Goal: Task Accomplishment & Management: Complete application form

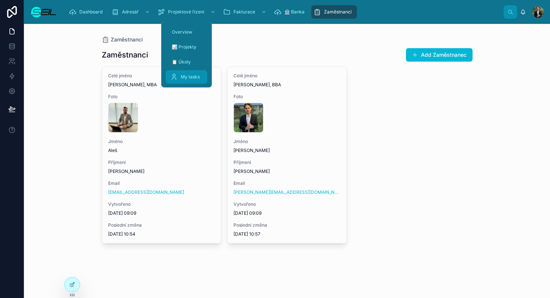
click at [185, 75] on span "My tasks" at bounding box center [190, 77] width 19 height 6
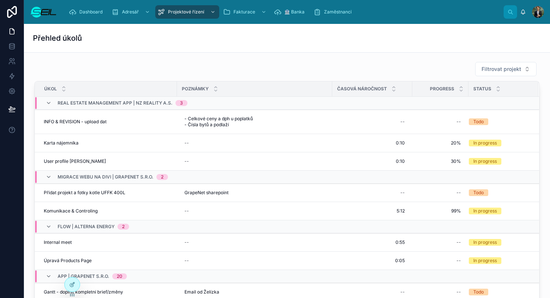
click at [268, 66] on div "Filtrovat projekt" at bounding box center [286, 69] width 505 height 15
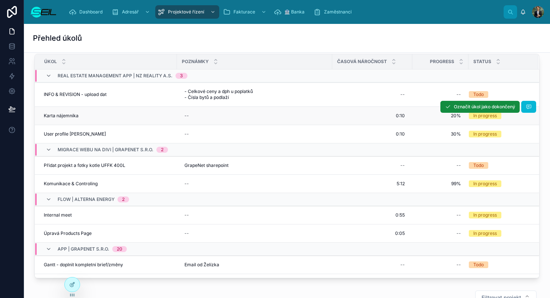
scroll to position [22, 0]
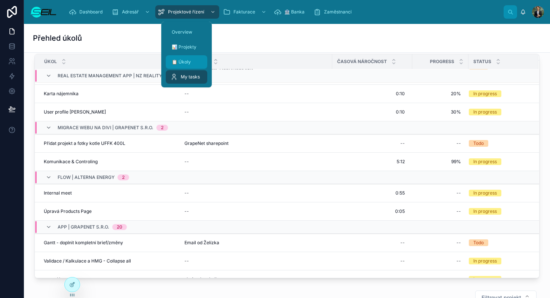
click at [187, 65] on div "📋 Úkoly" at bounding box center [186, 62] width 33 height 12
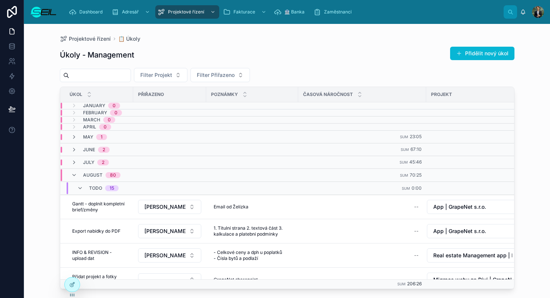
click at [313, 57] on div "Úkoly - Management Přidělit nový úkol" at bounding box center [287, 54] width 454 height 17
click at [479, 51] on button "Přidělit nový úkol" at bounding box center [482, 53] width 64 height 13
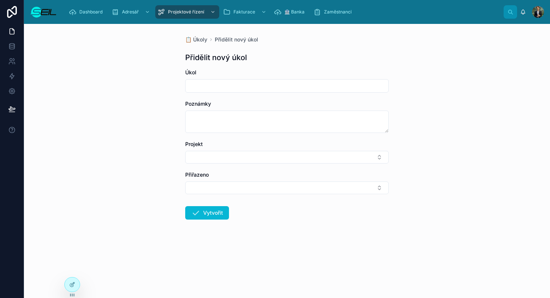
click at [214, 84] on input "text" at bounding box center [286, 86] width 203 height 10
type input "**********"
click at [218, 158] on button "Select Button" at bounding box center [286, 157] width 203 height 13
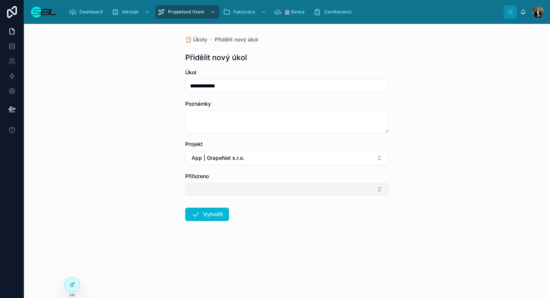
click at [222, 187] on button "Select Button" at bounding box center [286, 189] width 203 height 13
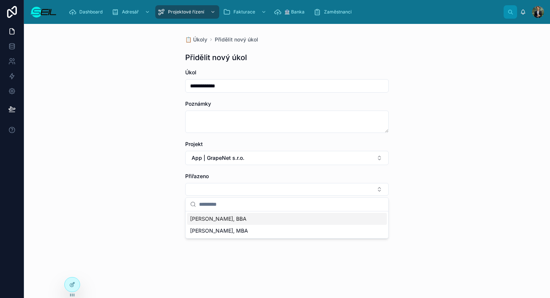
click at [222, 219] on span "[PERSON_NAME], BBA" at bounding box center [218, 218] width 56 height 7
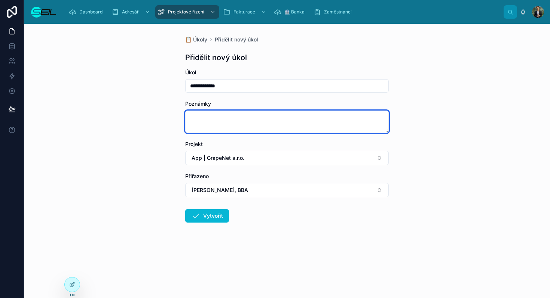
click at [215, 117] on textarea at bounding box center [286, 122] width 203 height 22
type textarea "********"
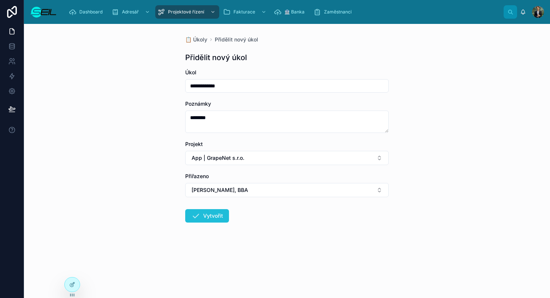
click at [216, 221] on button "Vytvořit" at bounding box center [207, 215] width 44 height 13
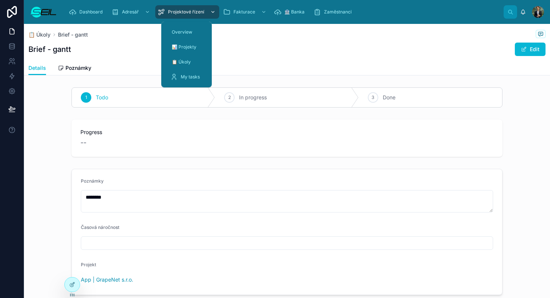
click at [185, 7] on div "Projektové řízení" at bounding box center [186, 12] width 59 height 12
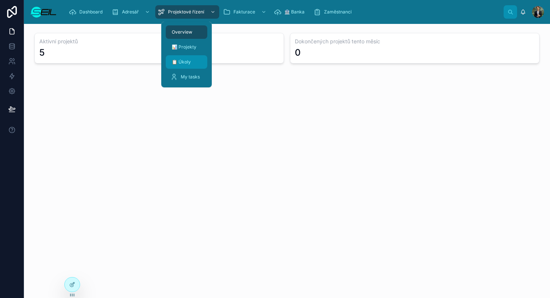
click at [195, 61] on div "📋 Úkoly" at bounding box center [186, 62] width 33 height 12
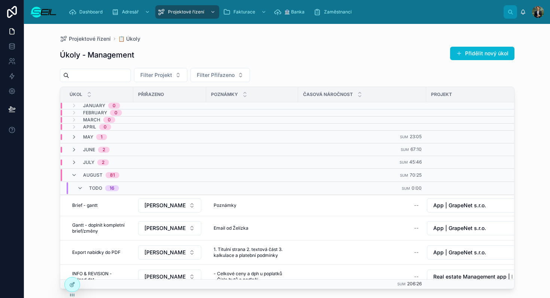
click at [295, 53] on div "Úkoly - Management Přidělit nový úkol" at bounding box center [287, 54] width 454 height 17
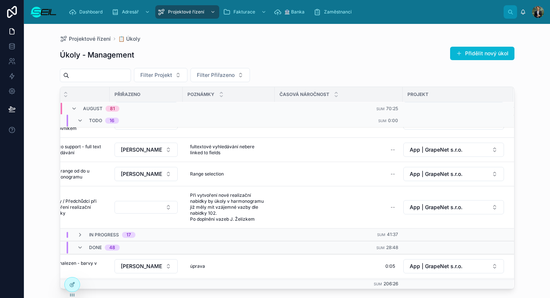
scroll to position [490, 24]
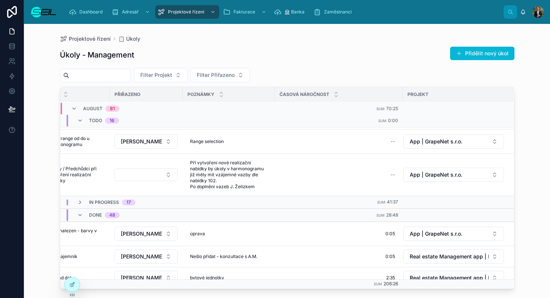
click at [92, 196] on td "In progress 17" at bounding box center [179, 202] width 238 height 13
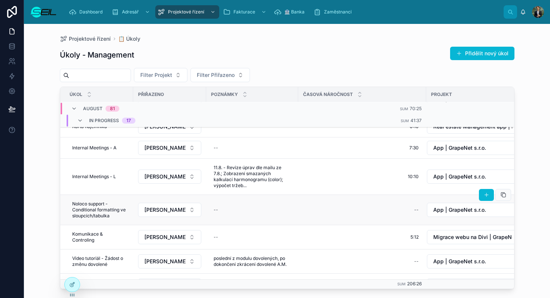
scroll to position [674, 0]
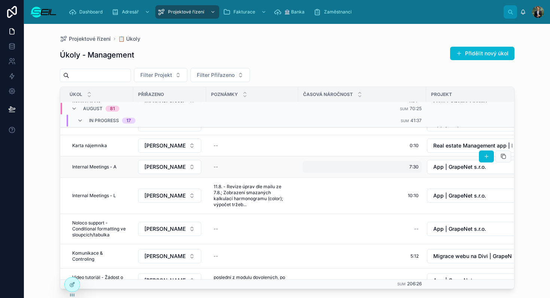
click at [408, 161] on div "7:30 7:30" at bounding box center [361, 167] width 119 height 12
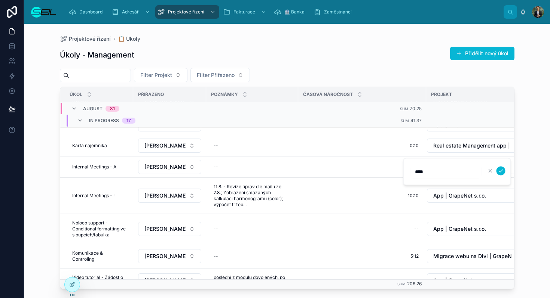
click at [414, 169] on input "****" at bounding box center [445, 172] width 71 height 10
type input "*****"
click button "submit" at bounding box center [500, 171] width 9 height 9
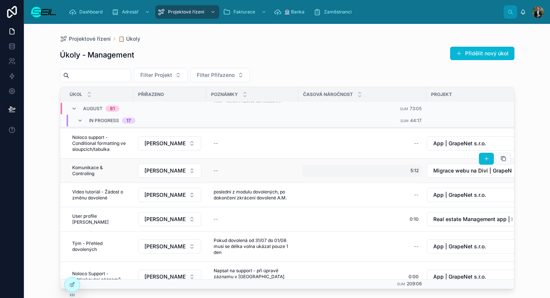
scroll to position [746, 0]
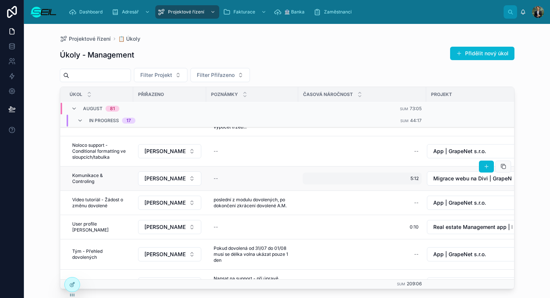
click at [417, 176] on span "5:12" at bounding box center [414, 179] width 8 height 6
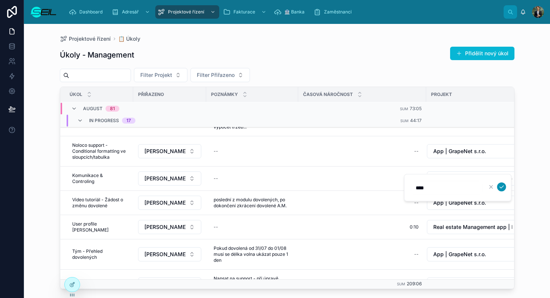
type input "****"
click at [501, 189] on icon "submit" at bounding box center [501, 187] width 6 height 6
click at [502, 168] on icon at bounding box center [503, 167] width 6 height 6
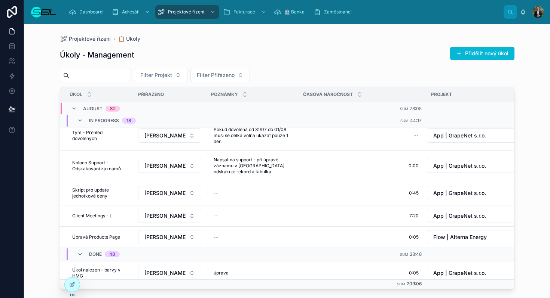
scroll to position [882, 0]
click at [501, 227] on icon at bounding box center [503, 228] width 6 height 6
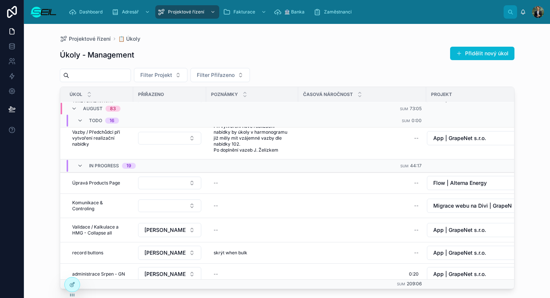
scroll to position [526, 0]
click at [169, 178] on button "Select Button" at bounding box center [169, 184] width 63 height 13
click at [162, 207] on span "[PERSON_NAME], BBA" at bounding box center [156, 207] width 56 height 7
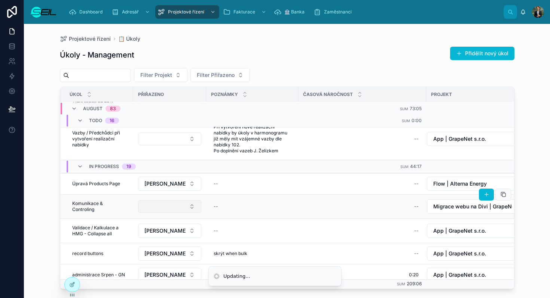
click at [171, 200] on button "Select Button" at bounding box center [169, 206] width 63 height 13
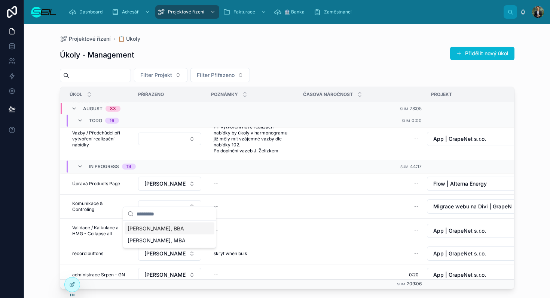
click at [168, 227] on span "[PERSON_NAME], BBA" at bounding box center [156, 228] width 56 height 7
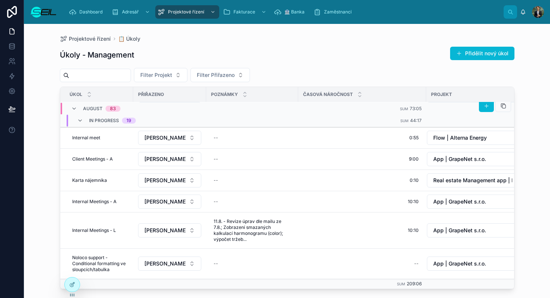
scroll to position [686, 0]
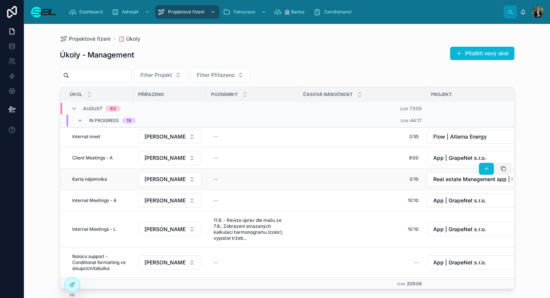
click at [502, 163] on button at bounding box center [503, 169] width 16 height 12
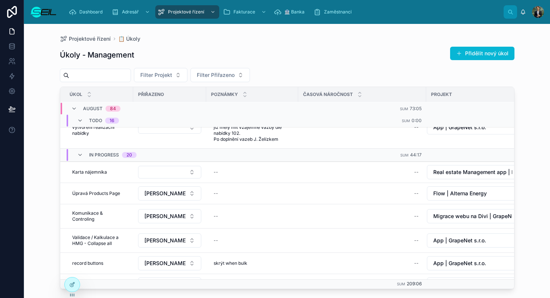
scroll to position [536, 0]
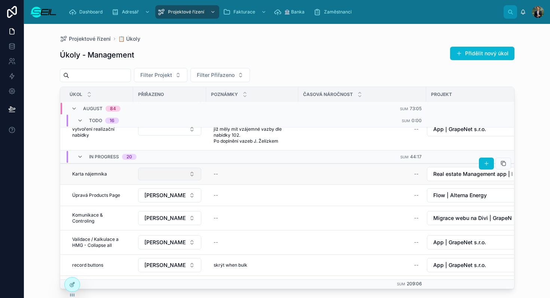
click at [179, 171] on button "Select Button" at bounding box center [169, 174] width 63 height 13
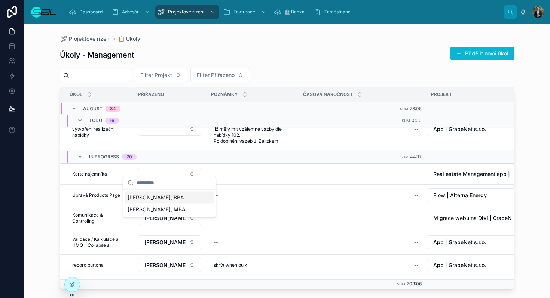
click at [159, 198] on span "[PERSON_NAME], BBA" at bounding box center [156, 197] width 56 height 7
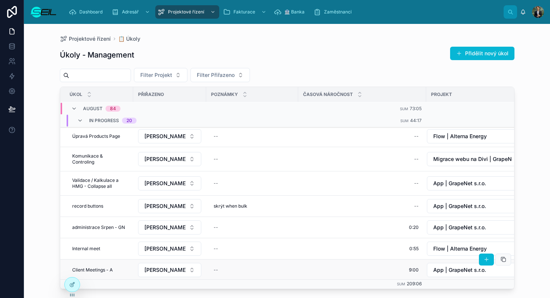
scroll to position [595, 0]
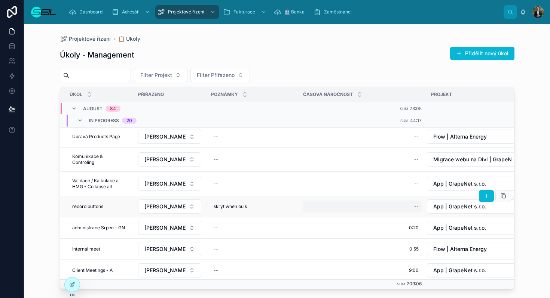
click at [367, 201] on div "--" at bounding box center [361, 207] width 119 height 12
type input "****"
click button "submit" at bounding box center [505, 207] width 9 height 9
click at [503, 190] on button at bounding box center [503, 196] width 16 height 12
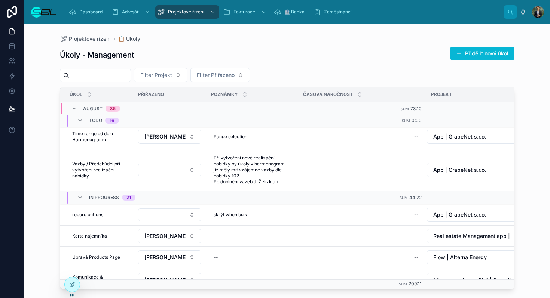
scroll to position [522, 0]
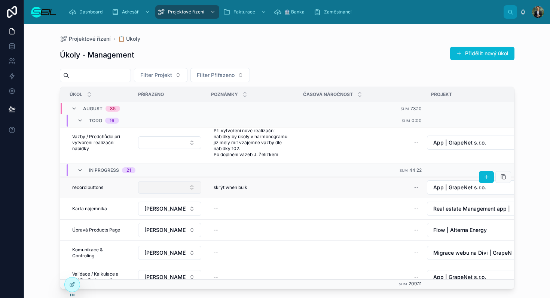
click at [162, 181] on button "Select Button" at bounding box center [169, 187] width 63 height 13
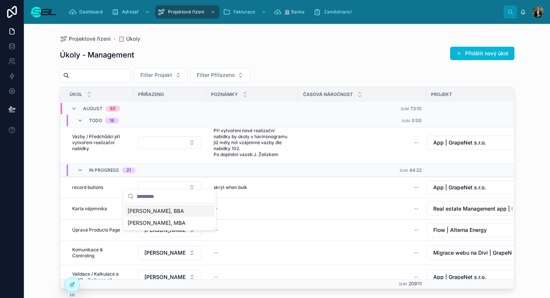
click at [305, 68] on div "Filter Projekt Filter Přiřazeno" at bounding box center [287, 75] width 454 height 14
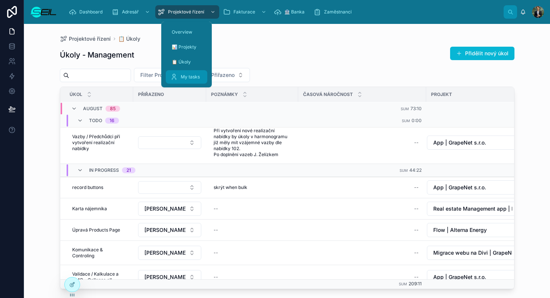
click at [193, 76] on span "My tasks" at bounding box center [190, 77] width 19 height 6
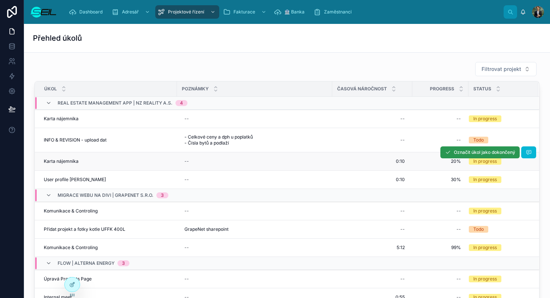
click at [460, 154] on span "Označit úkol jako dokončený" at bounding box center [484, 153] width 61 height 6
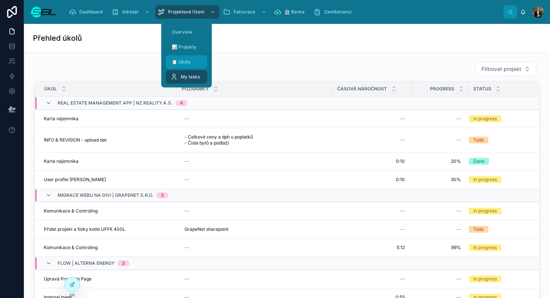
click at [194, 56] on link "📋 Úkoly" at bounding box center [187, 61] width 42 height 13
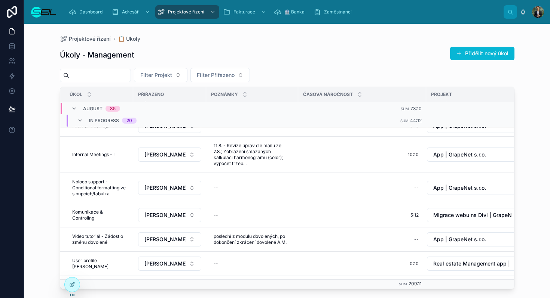
scroll to position [801, 0]
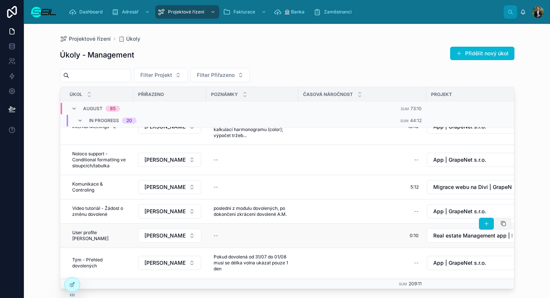
click at [499, 220] on button at bounding box center [503, 224] width 16 height 12
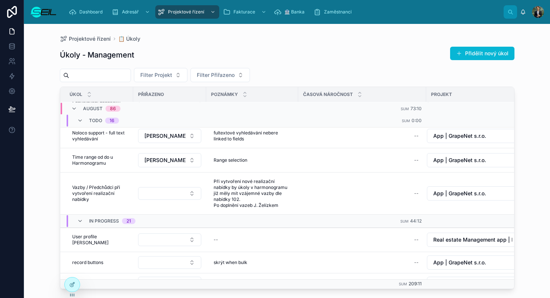
scroll to position [479, 0]
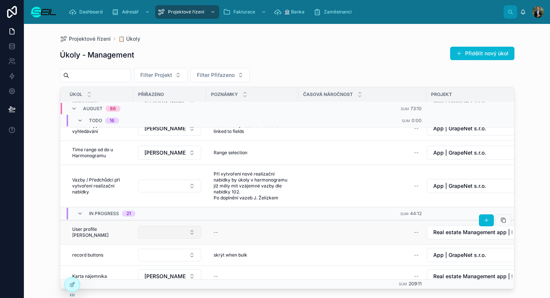
click at [172, 226] on button "Select Button" at bounding box center [169, 232] width 63 height 13
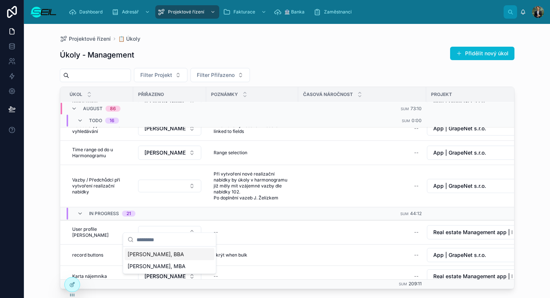
click at [161, 256] on span "[PERSON_NAME], BBA" at bounding box center [156, 254] width 56 height 7
click at [181, 249] on button "Select Button" at bounding box center [169, 255] width 63 height 13
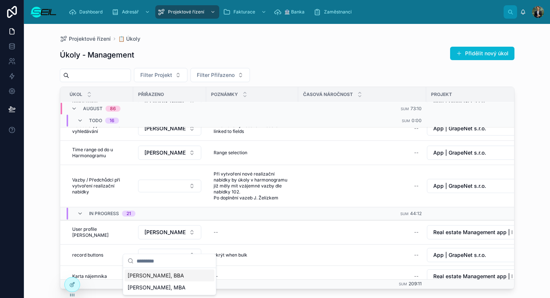
click at [159, 273] on span "[PERSON_NAME], BBA" at bounding box center [156, 275] width 56 height 7
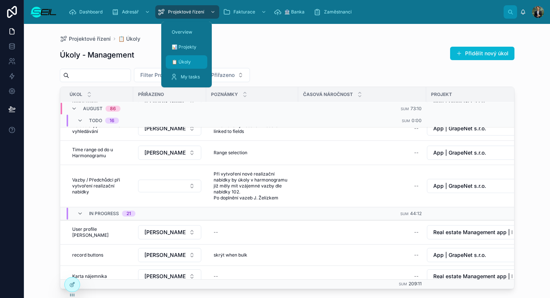
click at [191, 61] on div "📋 Úkoly" at bounding box center [186, 62] width 33 height 12
click at [190, 80] on div "My tasks" at bounding box center [186, 77] width 33 height 12
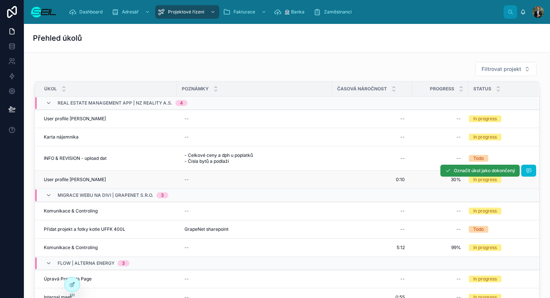
click at [474, 172] on span "Označit úkol jako dokončený" at bounding box center [484, 171] width 61 height 6
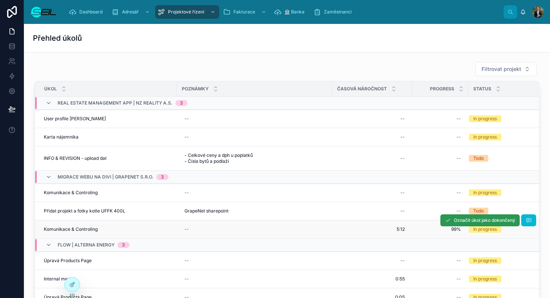
click at [482, 221] on span "Označit úkol jako dokončený" at bounding box center [484, 221] width 61 height 6
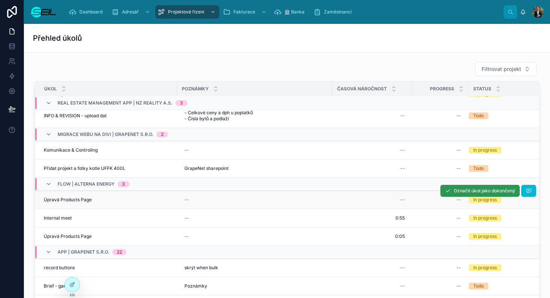
scroll to position [39, 0]
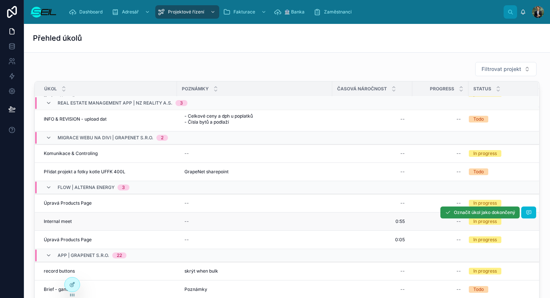
click at [464, 216] on button "Označit úkol jako dokončený" at bounding box center [479, 213] width 79 height 12
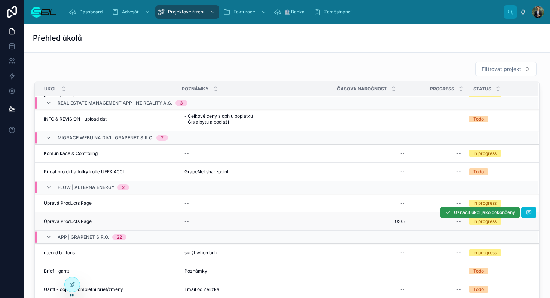
click at [476, 215] on span "Označit úkol jako dokončený" at bounding box center [484, 213] width 61 height 6
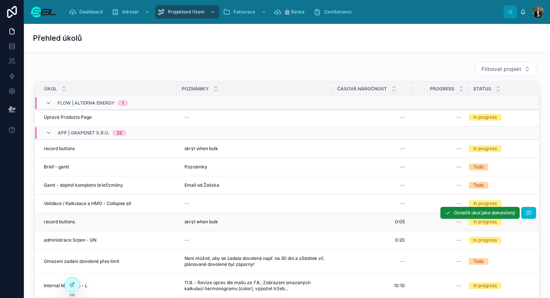
scroll to position [137, 0]
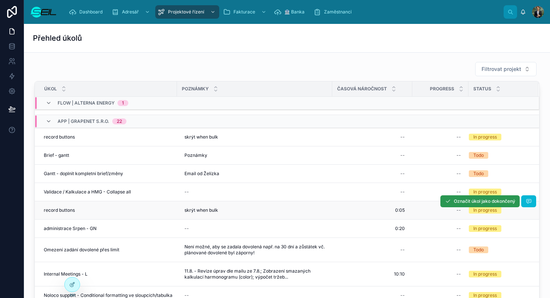
click at [467, 203] on span "Označit úkol jako dokončený" at bounding box center [484, 202] width 61 height 6
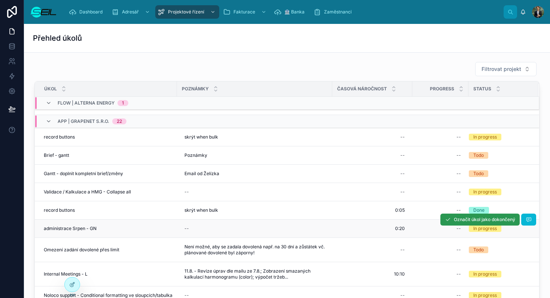
click at [464, 223] on button "Označit úkol jako dokončený" at bounding box center [479, 220] width 79 height 12
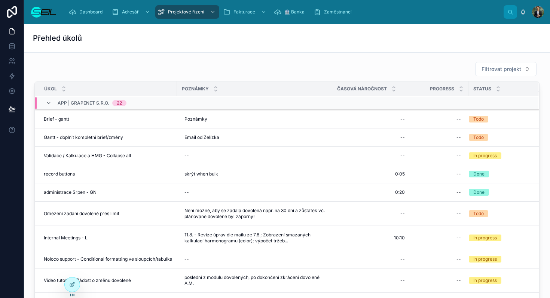
scroll to position [176, 0]
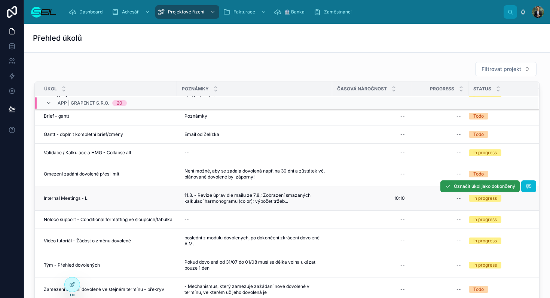
click at [466, 188] on span "Označit úkol jako dokončený" at bounding box center [484, 187] width 61 height 6
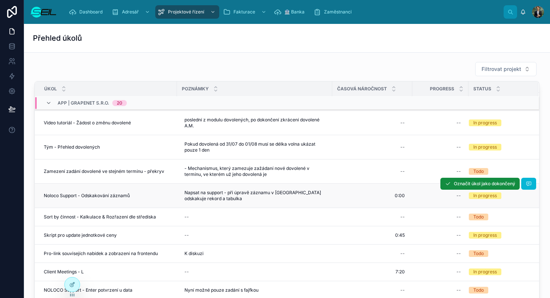
scroll to position [341, 0]
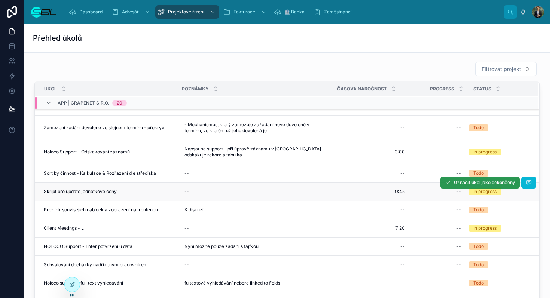
click at [467, 186] on span "Označit úkol jako dokončený" at bounding box center [484, 183] width 61 height 6
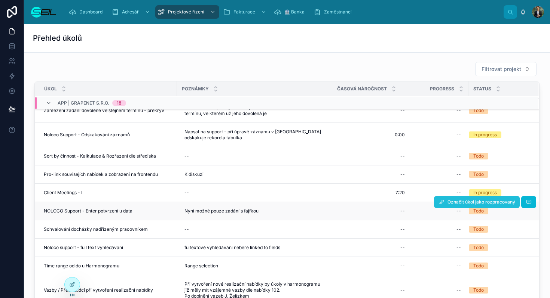
scroll to position [340, 0]
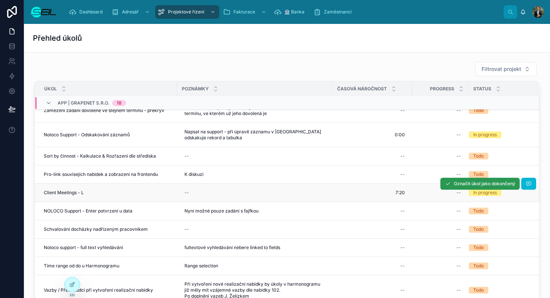
click at [459, 187] on button "Označit úkol jako dokončený" at bounding box center [479, 184] width 79 height 12
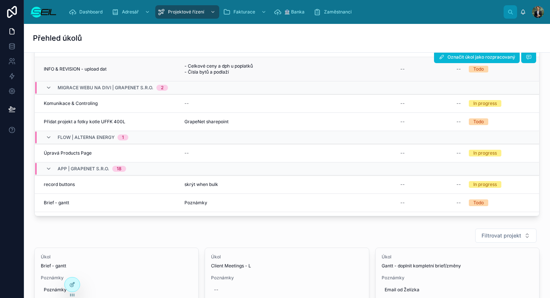
scroll to position [0, 0]
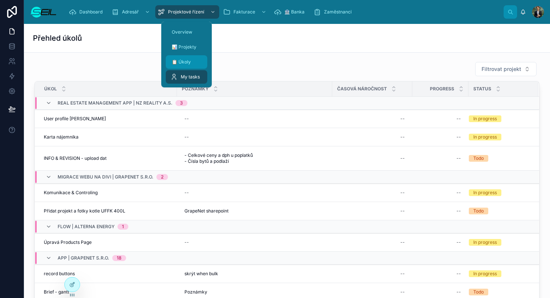
click at [189, 58] on div "📋 Úkoly" at bounding box center [186, 62] width 33 height 12
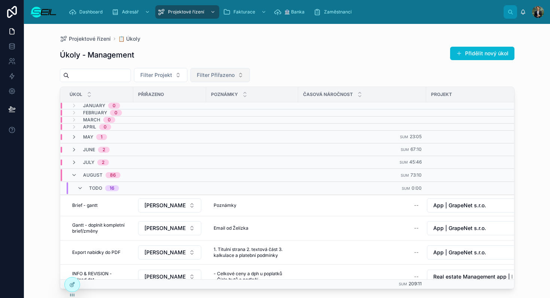
click at [218, 77] on span "Filter Přiřazeno" at bounding box center [216, 74] width 38 height 7
click at [219, 107] on span "[PERSON_NAME], BBA" at bounding box center [213, 105] width 56 height 7
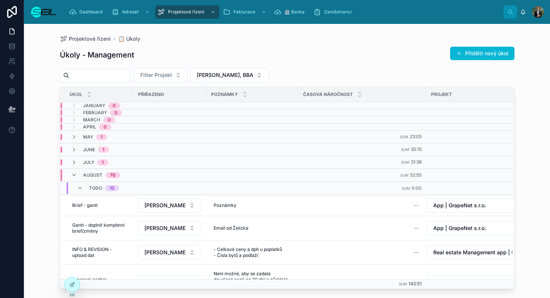
click at [189, 39] on div "Projektové řízení 📋 Úkoly" at bounding box center [287, 39] width 454 height 6
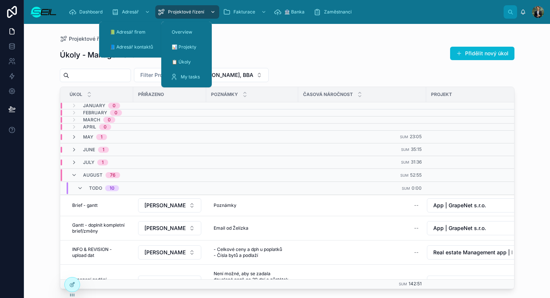
click at [180, 10] on span "Projektové řízení" at bounding box center [186, 12] width 36 height 6
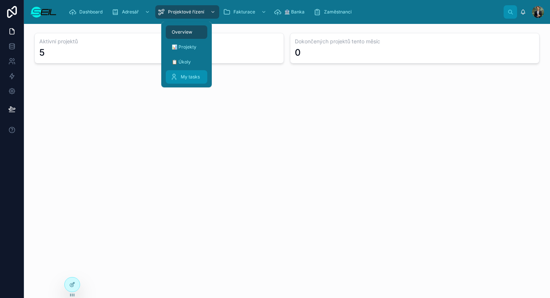
click at [191, 74] on span "My tasks" at bounding box center [190, 77] width 19 height 6
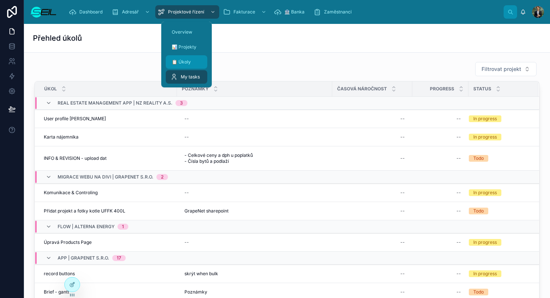
click at [194, 61] on div "📋 Úkoly" at bounding box center [186, 62] width 33 height 12
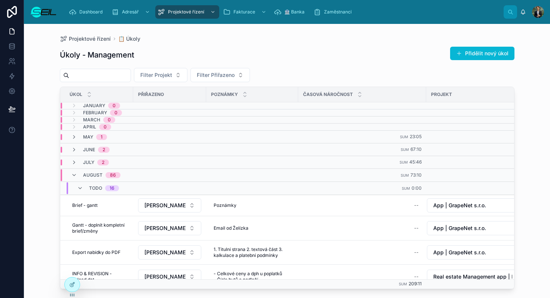
scroll to position [53, 0]
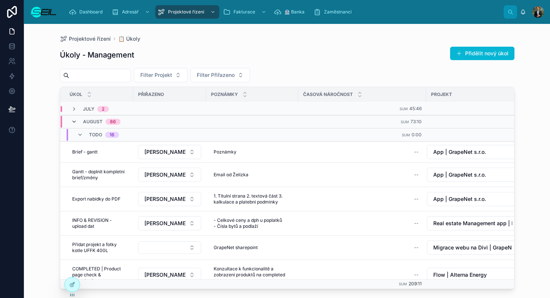
click at [73, 119] on icon at bounding box center [74, 122] width 6 height 6
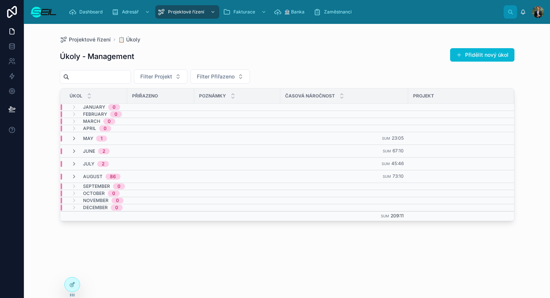
click at [77, 184] on div "September 0" at bounding box center [98, 187] width 54 height 6
